Goal: Entertainment & Leisure: Consume media (video, audio)

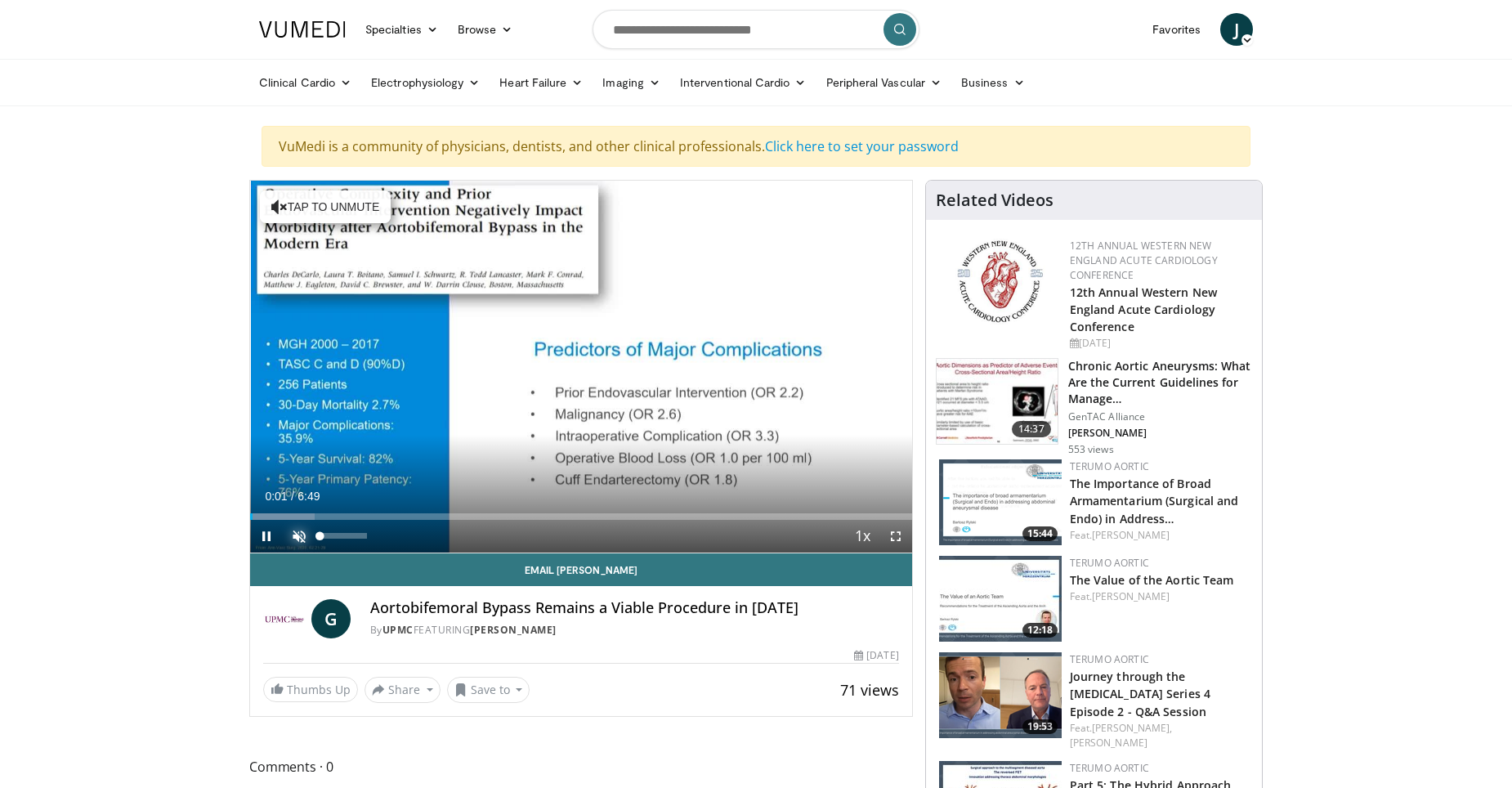
click at [301, 533] on span "Video Player" at bounding box center [298, 535] width 33 height 33
drag, startPoint x: 375, startPoint y: 533, endPoint x: 385, endPoint y: 535, distance: 10.2
click at [385, 535] on div "Mute 100%" at bounding box center [339, 535] width 114 height 33
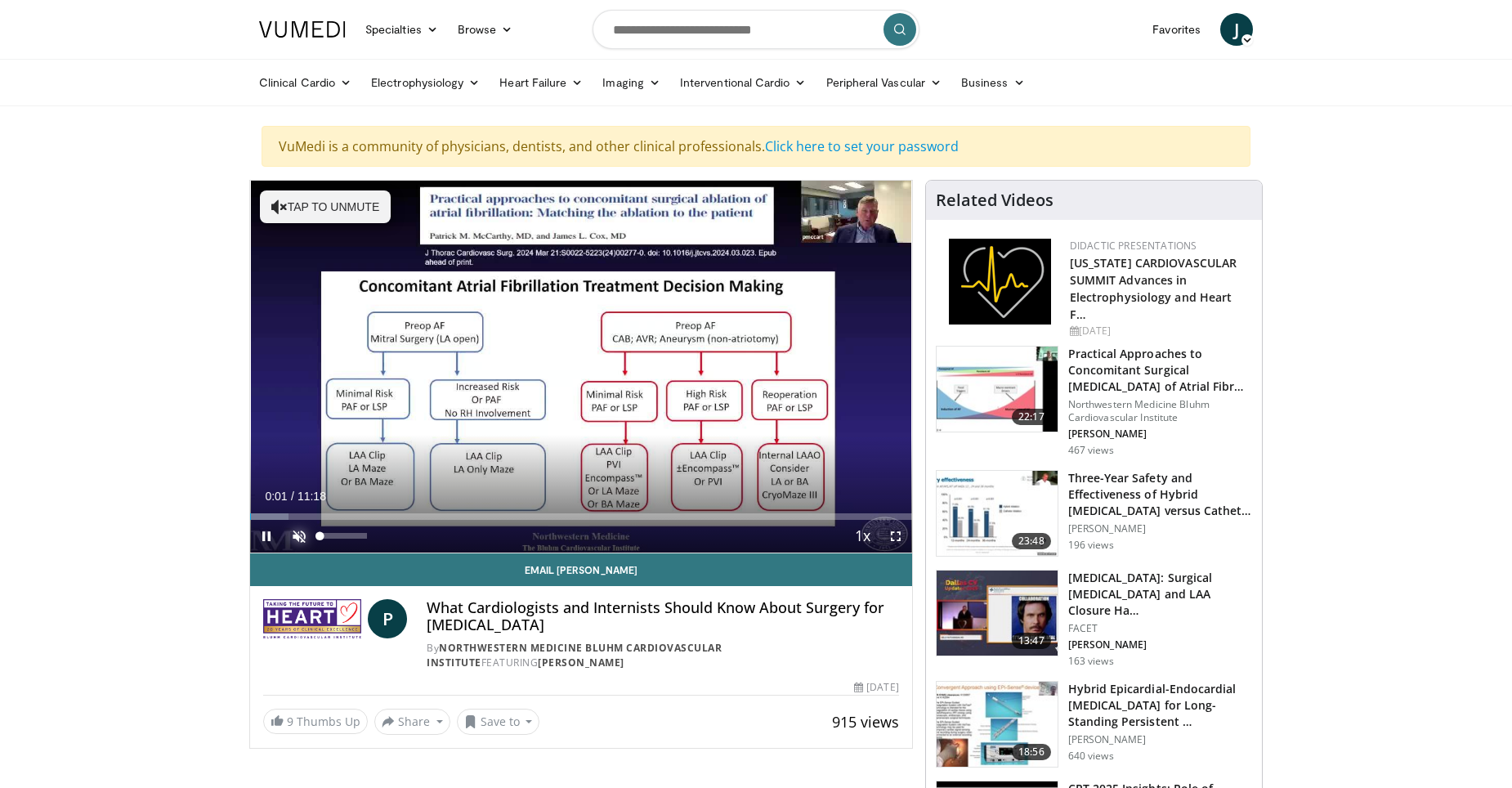
click at [295, 537] on span "Video Player" at bounding box center [298, 535] width 33 height 33
click at [896, 532] on span "Video Player" at bounding box center [895, 535] width 33 height 33
